Goal: Entertainment & Leisure: Browse casually

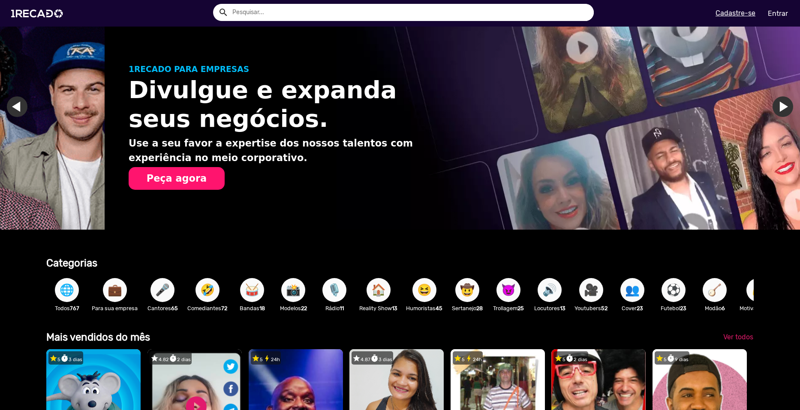
scroll to position [0, 794]
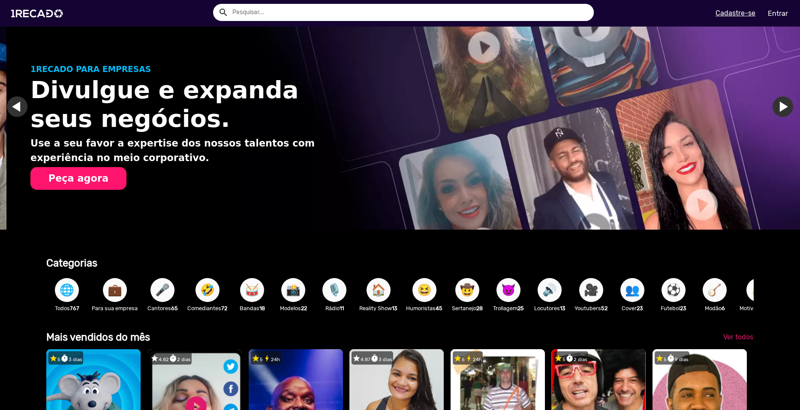
click at [432, 289] on span "😆" at bounding box center [424, 290] width 15 height 24
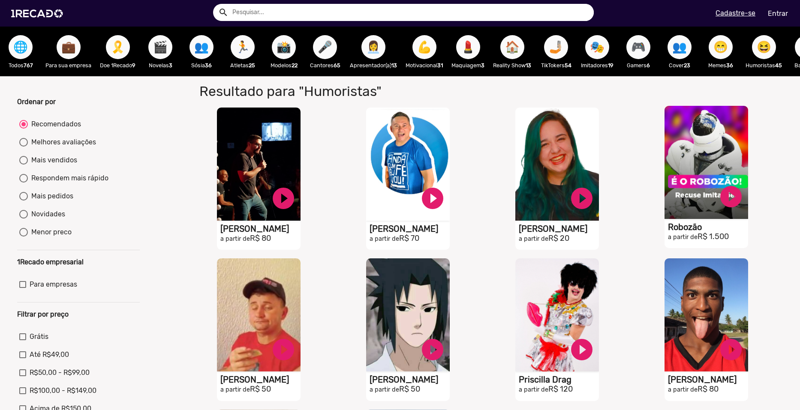
click at [698, 161] on video "S1RECADO vídeos dedicados para fãs e empresas" at bounding box center [707, 162] width 84 height 113
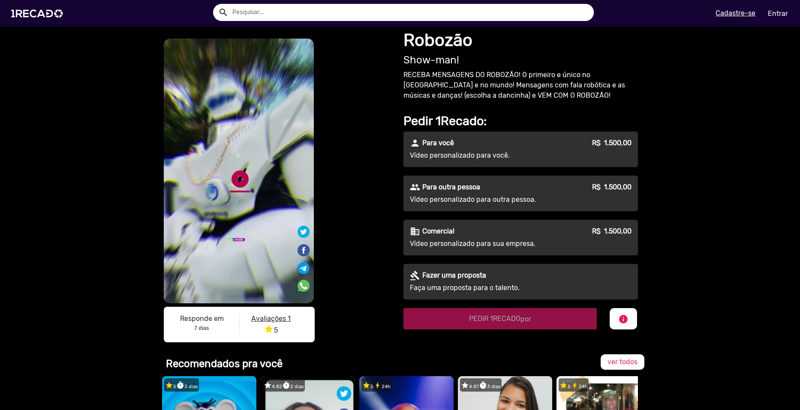
click at [230, 178] on link "play_circle_filled" at bounding box center [240, 179] width 21 height 21
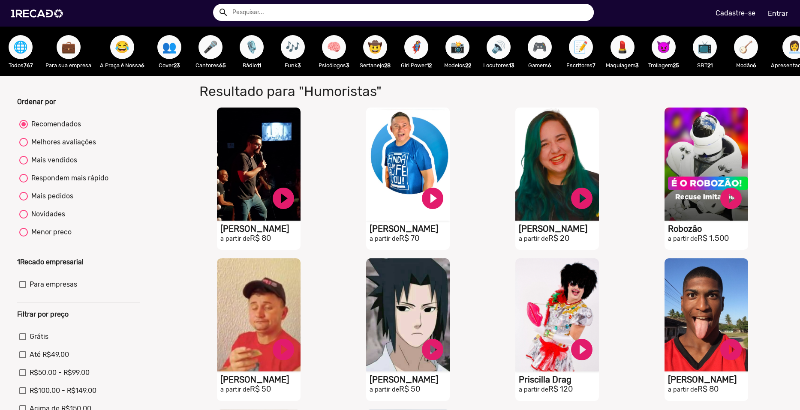
click at [707, 51] on span "📺" at bounding box center [705, 47] width 15 height 24
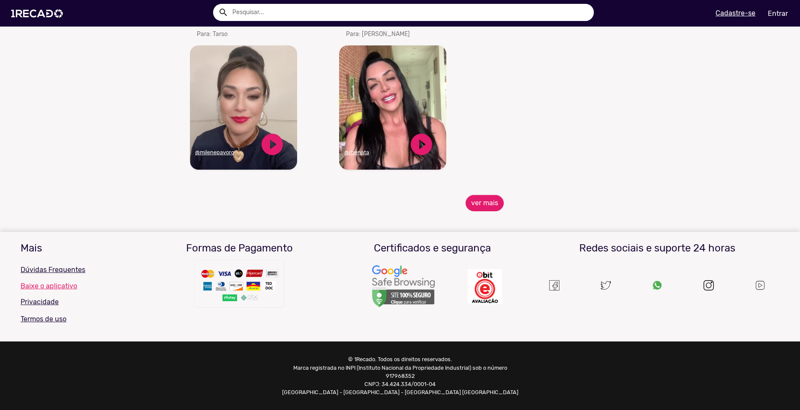
scroll to position [971, 0]
click at [477, 209] on button "ver mais" at bounding box center [485, 203] width 38 height 16
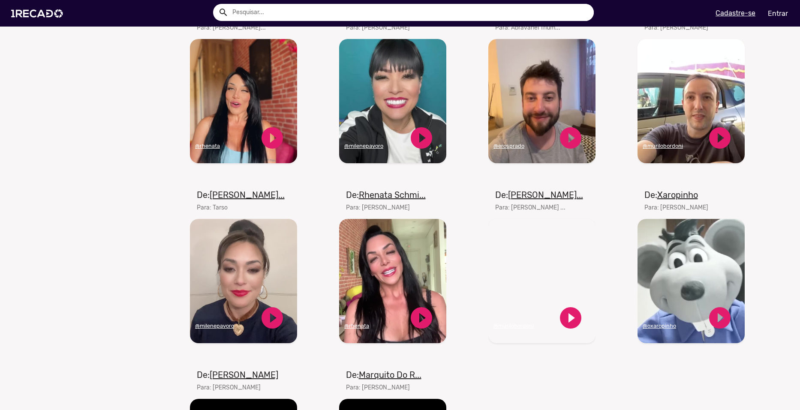
scroll to position [928, 0]
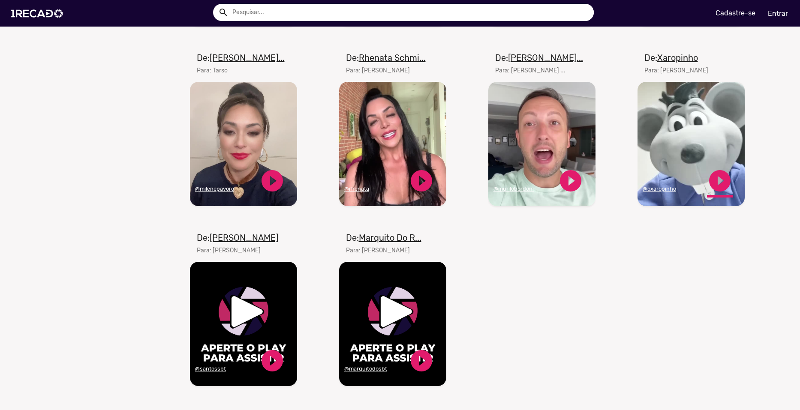
click at [716, 191] on link "play_circle_filled" at bounding box center [720, 181] width 26 height 26
click at [669, 159] on video "Seu navegador não reproduz vídeo em HTML5" at bounding box center [691, 144] width 107 height 124
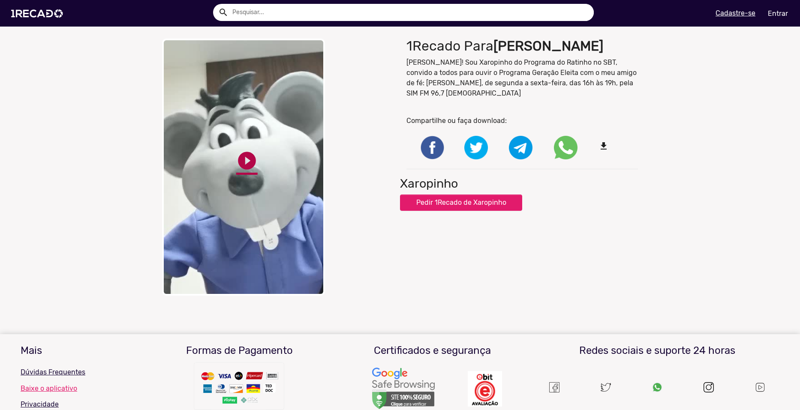
click at [240, 163] on link "play_circle_filled" at bounding box center [246, 160] width 21 height 21
click at [33, 15] on img at bounding box center [38, 13] width 65 height 36
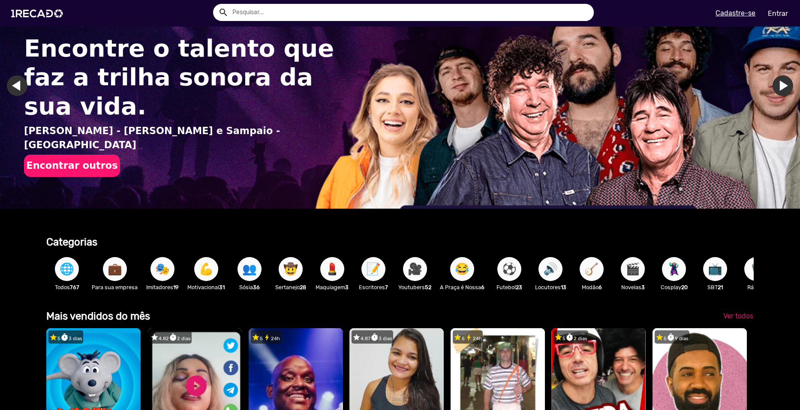
scroll to position [43, 0]
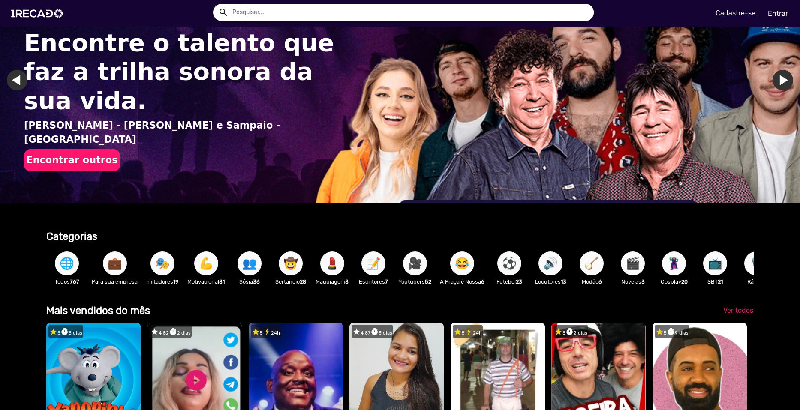
click at [164, 263] on span "🎭" at bounding box center [162, 264] width 15 height 24
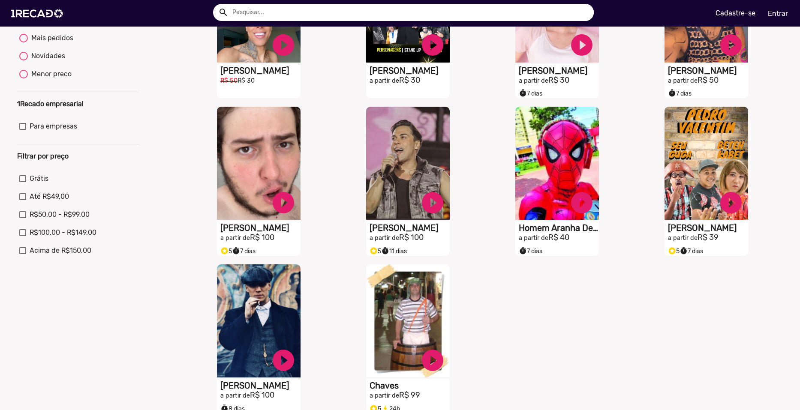
scroll to position [172, 0]
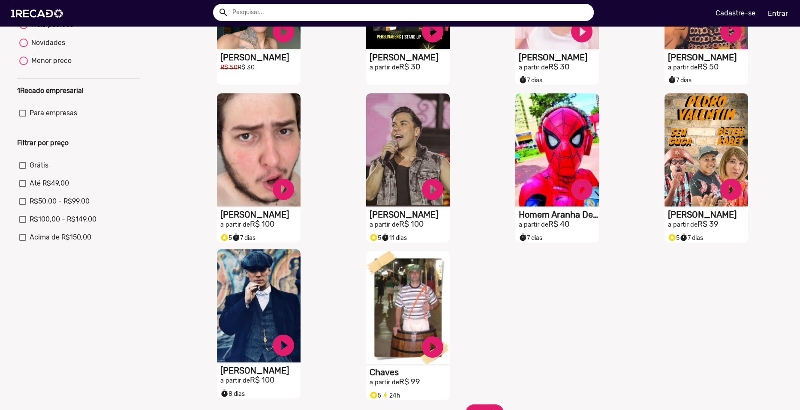
click at [243, 341] on video "S1RECADO vídeos dedicados para fãs e empresas" at bounding box center [259, 306] width 84 height 113
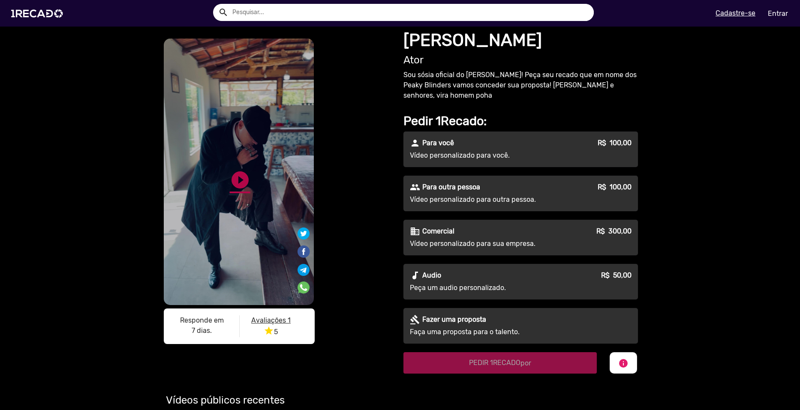
click at [232, 180] on link "play_circle_filled" at bounding box center [240, 180] width 21 height 21
click at [31, 15] on img at bounding box center [38, 13] width 65 height 36
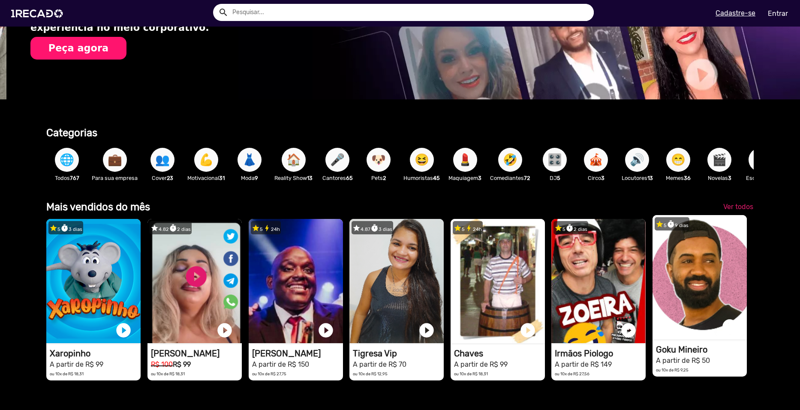
scroll to position [214, 0]
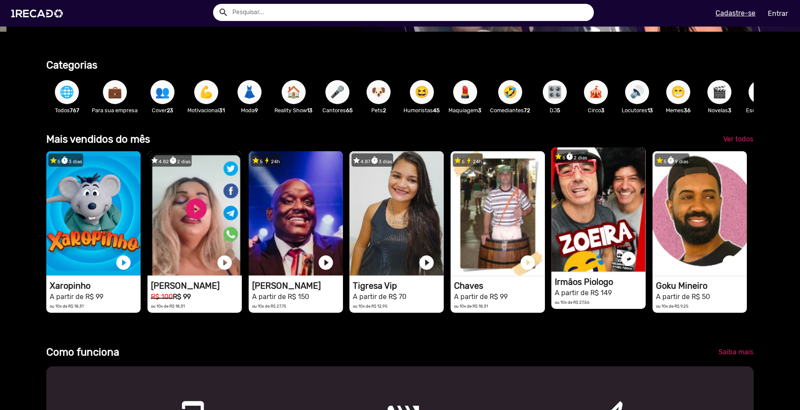
click at [602, 225] on video "1RECADO vídeos dedicados para fãs e empresas" at bounding box center [599, 210] width 94 height 124
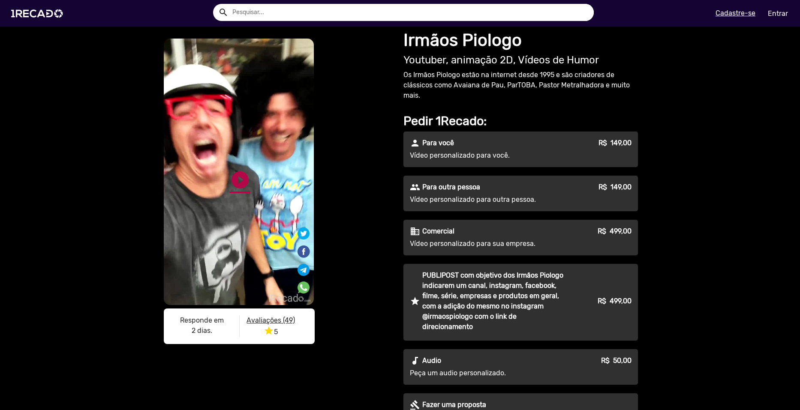
click at [245, 179] on link "play_circle_filled" at bounding box center [240, 180] width 21 height 21
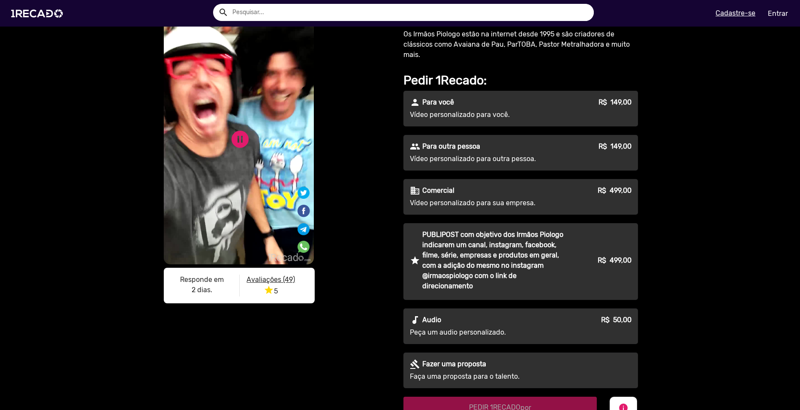
scroll to position [43, 0]
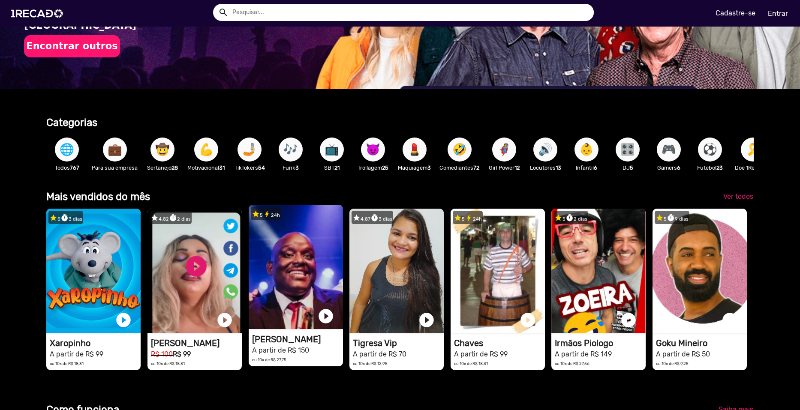
scroll to position [172, 0]
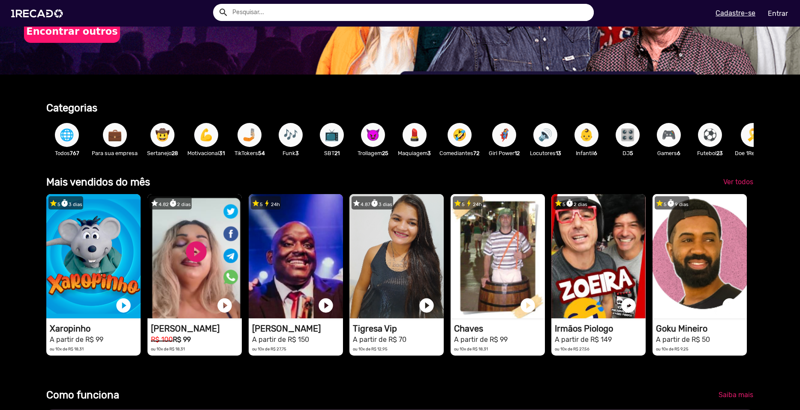
click at [72, 129] on span "🌐" at bounding box center [67, 135] width 15 height 24
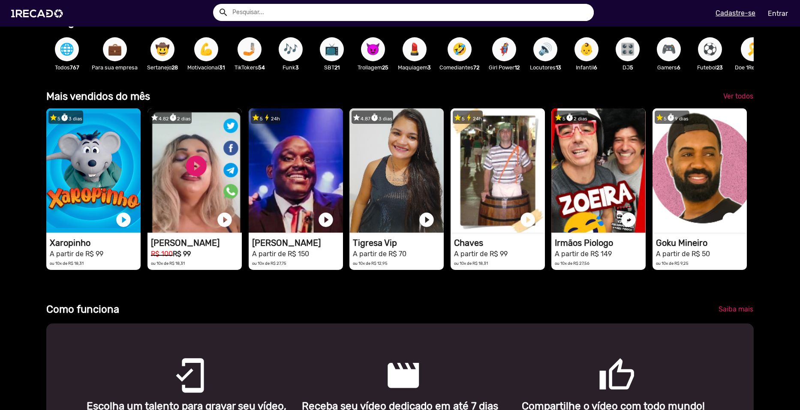
scroll to position [0, 794]
click at [741, 100] on span "Ver todos" at bounding box center [739, 96] width 30 height 8
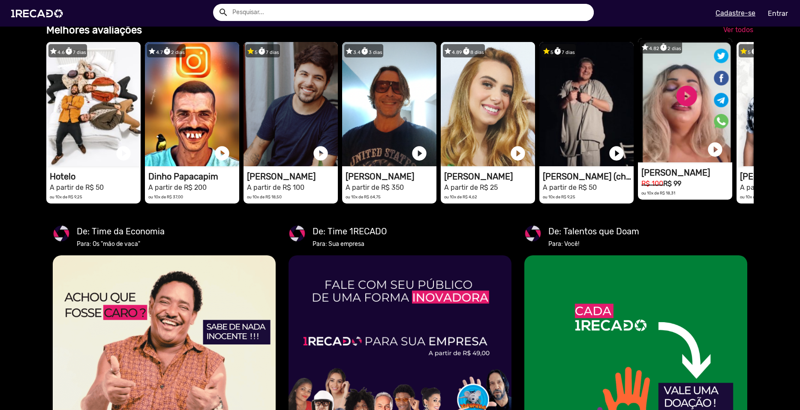
scroll to position [0, 794]
